Goal: Find specific page/section: Find specific page/section

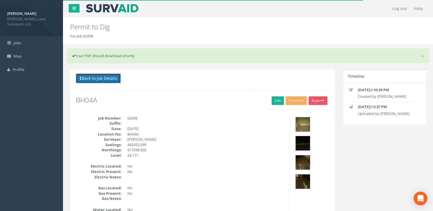
click at [102, 76] on button "Back to Job Details" at bounding box center [98, 79] width 45 height 10
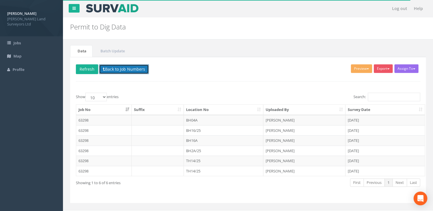
click at [104, 69] on icon at bounding box center [104, 69] width 2 height 4
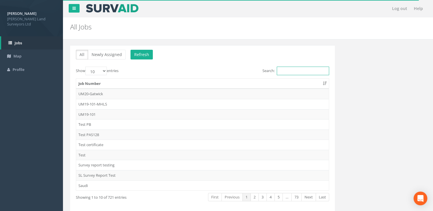
click at [295, 71] on input "Search:" at bounding box center [303, 71] width 52 height 9
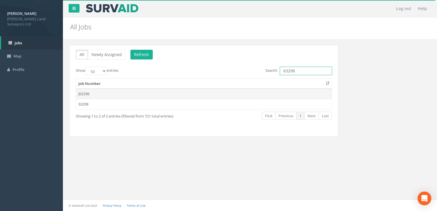
type input "63298"
click at [120, 94] on td "J63298" at bounding box center [204, 94] width 256 height 10
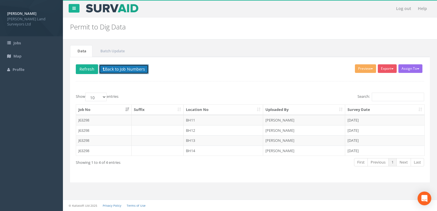
click at [127, 70] on button "Back to Job Numbers" at bounding box center [124, 69] width 50 height 10
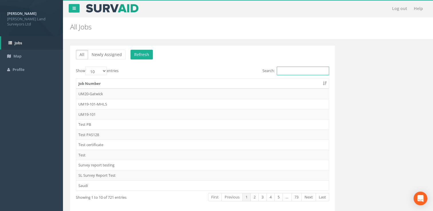
click at [296, 70] on input "Search:" at bounding box center [303, 71] width 52 height 9
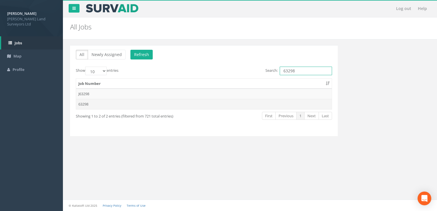
type input "63298"
click at [177, 108] on td "63298" at bounding box center [204, 104] width 256 height 10
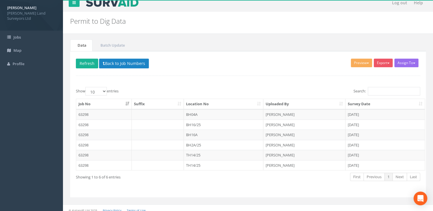
scroll to position [9, 0]
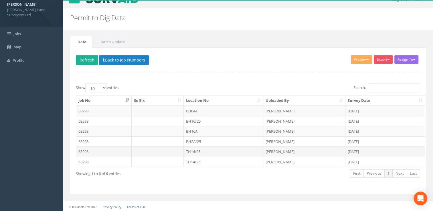
click at [210, 150] on td "TH14/25" at bounding box center [224, 152] width 80 height 10
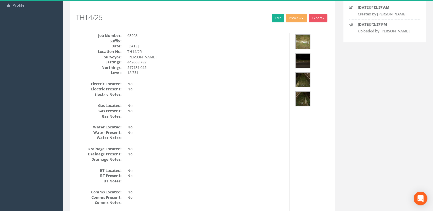
scroll to position [19, 0]
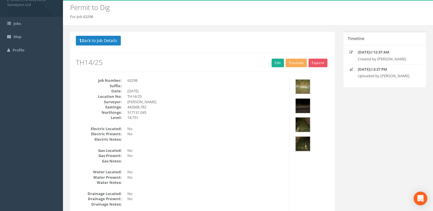
click at [299, 88] on img at bounding box center [303, 87] width 14 height 14
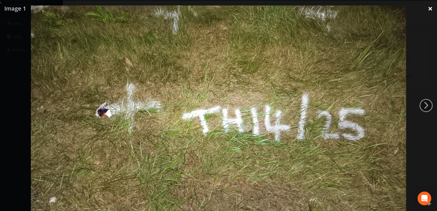
click at [430, 7] on link "×" at bounding box center [430, 8] width 13 height 17
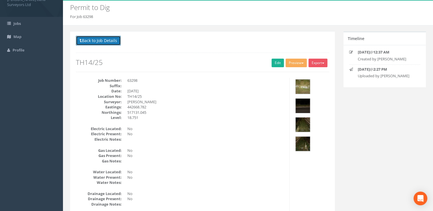
click at [104, 43] on button "Back to Job Details" at bounding box center [98, 41] width 45 height 10
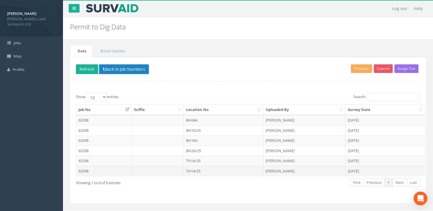
click at [209, 171] on td "TH14/25" at bounding box center [224, 171] width 80 height 10
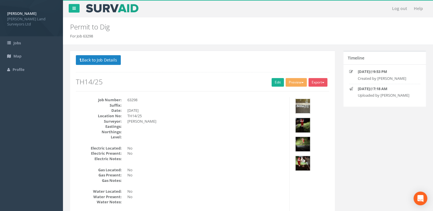
click at [305, 106] on img at bounding box center [303, 106] width 14 height 14
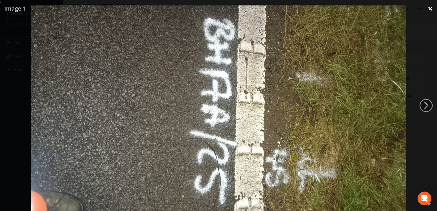
click at [432, 7] on link "×" at bounding box center [430, 8] width 13 height 17
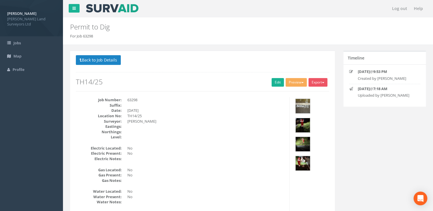
click at [303, 125] on img at bounding box center [303, 125] width 14 height 14
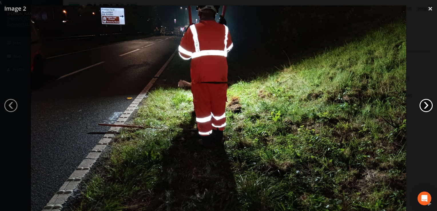
click at [425, 105] on link "›" at bounding box center [426, 105] width 13 height 13
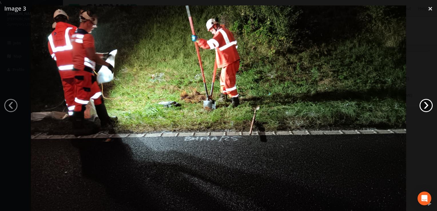
click at [425, 105] on link "›" at bounding box center [426, 105] width 13 height 13
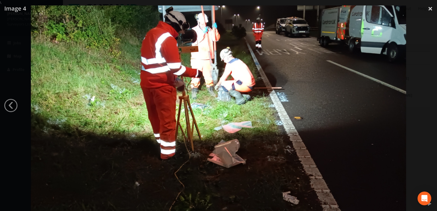
click at [425, 105] on div at bounding box center [218, 110] width 437 height 211
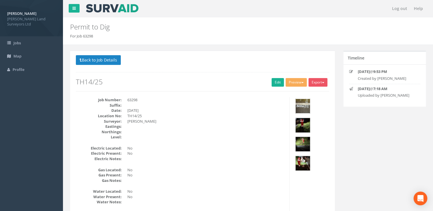
click at [310, 104] on div at bounding box center [302, 106] width 15 height 15
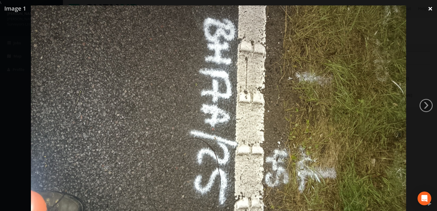
click at [431, 8] on link "×" at bounding box center [430, 8] width 13 height 17
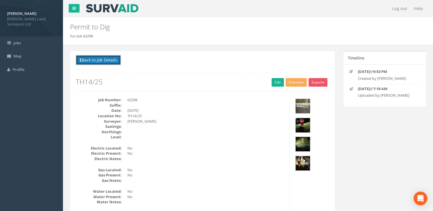
click at [96, 63] on button "Back to Job Details" at bounding box center [98, 60] width 45 height 10
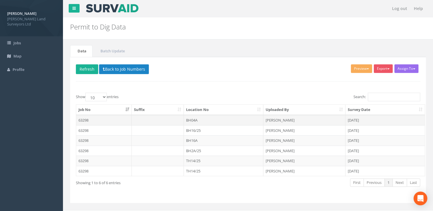
click at [202, 122] on td "BH04A" at bounding box center [224, 120] width 80 height 10
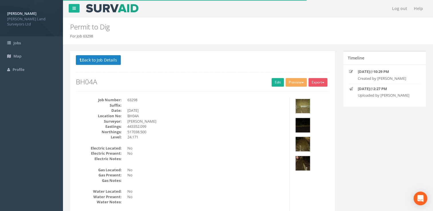
click at [299, 106] on img at bounding box center [303, 106] width 14 height 14
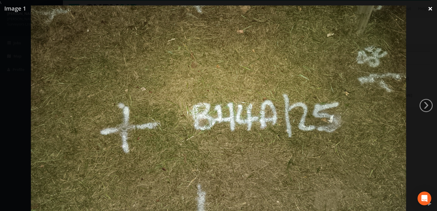
click at [429, 10] on link "×" at bounding box center [430, 8] width 13 height 17
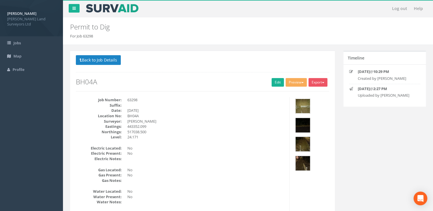
click at [305, 108] on img at bounding box center [303, 106] width 14 height 14
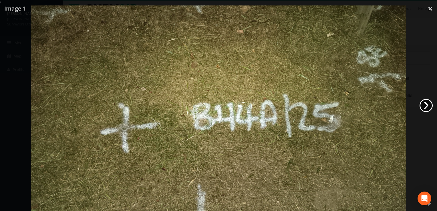
click at [422, 106] on link "›" at bounding box center [426, 105] width 13 height 13
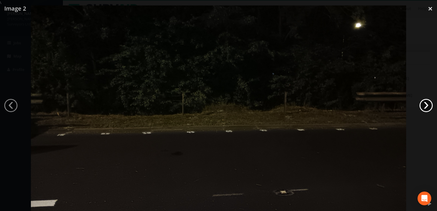
click at [422, 106] on link "›" at bounding box center [426, 105] width 13 height 13
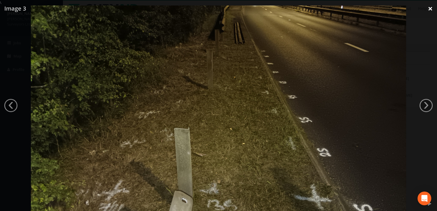
click at [428, 8] on link "×" at bounding box center [430, 8] width 13 height 17
